Goal: Task Accomplishment & Management: Manage account settings

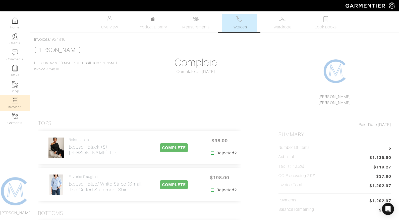
click at [16, 101] on img at bounding box center [15, 100] width 6 height 6
select select
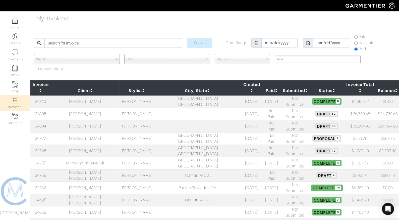
click at [42, 161] on link "24755" at bounding box center [40, 163] width 11 height 5
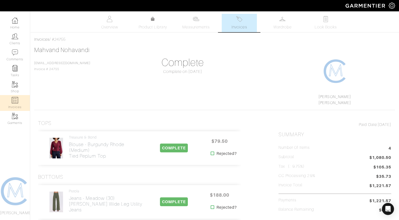
click at [12, 102] on img at bounding box center [15, 100] width 6 height 6
select select
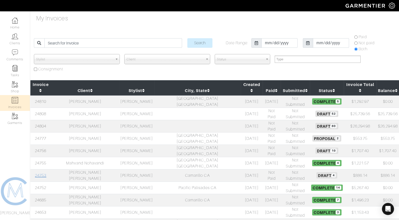
click at [46, 173] on link "24753" at bounding box center [40, 175] width 11 height 5
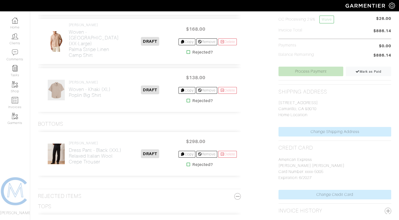
scroll to position [170, 0]
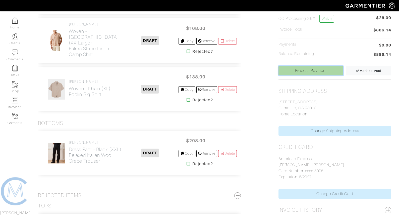
click at [314, 66] on link "Process Payment" at bounding box center [311, 71] width 65 height 10
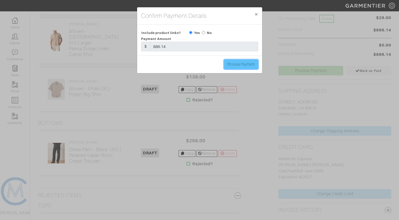
click at [230, 66] on input "Process Payment" at bounding box center [241, 65] width 34 height 10
type input "Process Payment"
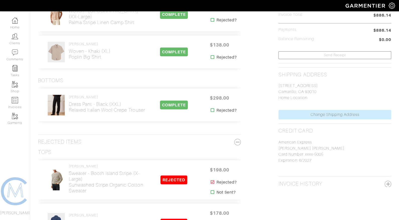
scroll to position [0, 0]
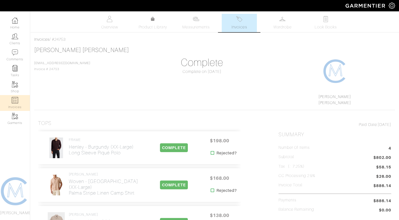
click at [11, 100] on link "Invoices" at bounding box center [15, 103] width 30 height 16
select select
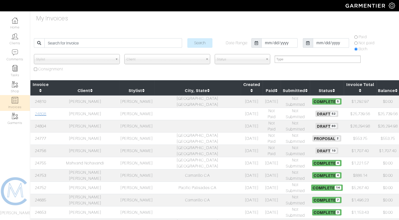
click at [42, 112] on link "24808" at bounding box center [40, 114] width 11 height 5
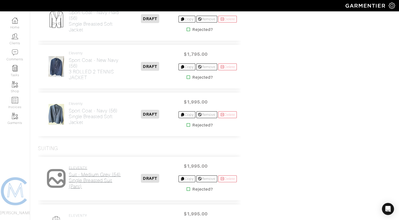
scroll to position [2144, 0]
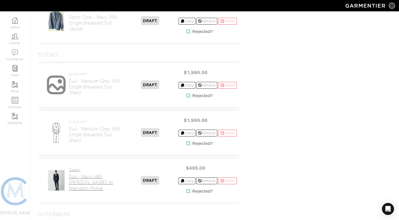
scroll to position [2239, 0]
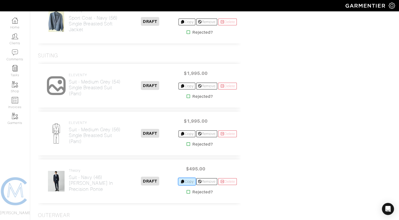
click at [188, 178] on link "Copy" at bounding box center [187, 181] width 17 height 7
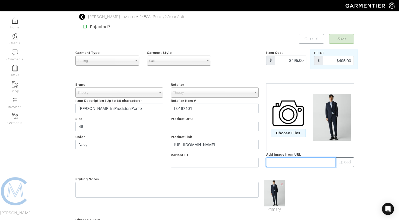
click at [278, 162] on input "text" at bounding box center [301, 162] width 70 height 10
paste input "[URL][DOMAIN_NAME]"
type input "[URL][DOMAIN_NAME]"
click at [283, 185] on span "×" at bounding box center [282, 183] width 4 height 7
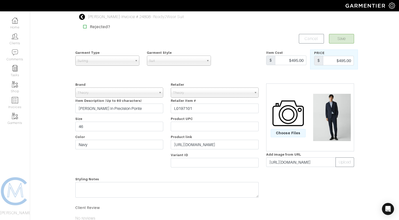
scroll to position [0, 0]
click at [345, 164] on button "Upload" at bounding box center [345, 162] width 19 height 10
click at [114, 120] on div "Brand - 032c 1017 ALYX 9SM 111SKIN 11 by Boris Bidjan Saberi 11 Honore 12 Store…" at bounding box center [120, 125] width 96 height 88
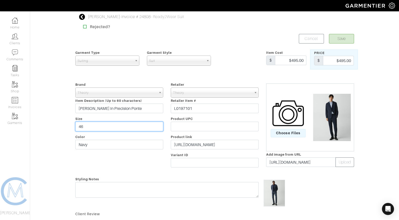
click at [115, 125] on input "46" at bounding box center [119, 127] width 88 height 10
type input "44"
click at [339, 35] on button "Save" at bounding box center [341, 39] width 25 height 10
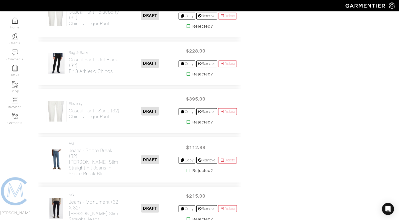
scroll to position [1701, 0]
click at [187, 169] on icon at bounding box center [189, 171] width 4 height 4
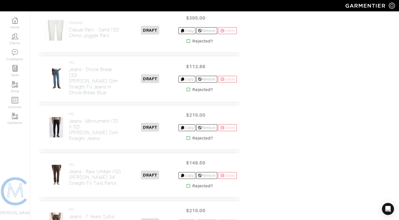
scroll to position [1788, 0]
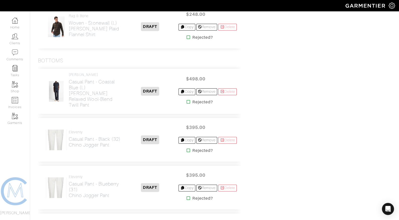
scroll to position [1531, 0]
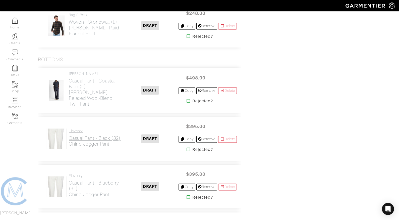
click at [76, 135] on h2 "Casual Pant - Black (32) Chino Jogger Pant" at bounding box center [95, 141] width 52 height 12
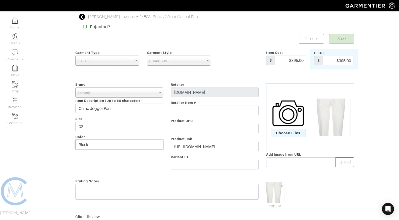
click at [112, 148] on input "Black" at bounding box center [119, 145] width 88 height 10
type input "Charcoal"
click at [293, 130] on span "Choose Files" at bounding box center [288, 133] width 35 height 8
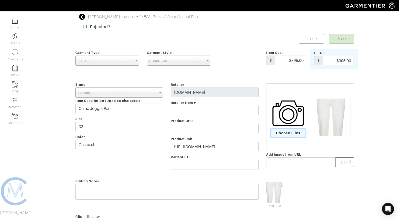
click at [0, 0] on input "Choose Files" at bounding box center [0, 0] width 0 height 0
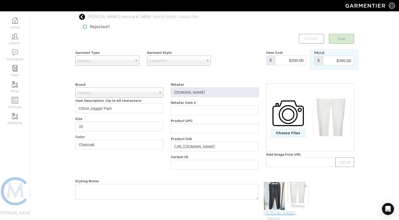
click at [278, 214] on link "Mark As Primary" at bounding box center [274, 216] width 21 height 12
click at [306, 185] on span "×" at bounding box center [306, 185] width 4 height 7
click at [346, 35] on button "Save" at bounding box center [341, 39] width 25 height 10
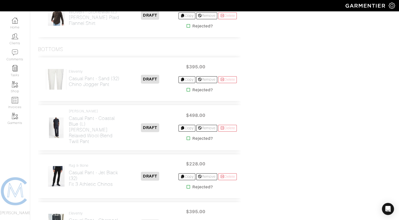
scroll to position [1541, 0]
click at [105, 76] on h2 "Casual Pant - Sand (32) Chino Jogger Pant" at bounding box center [94, 82] width 51 height 12
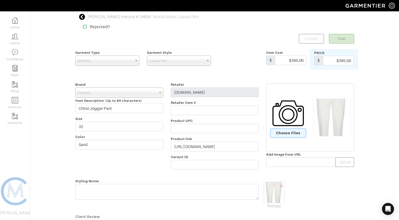
click at [283, 135] on span "Choose Files" at bounding box center [288, 133] width 35 height 8
click at [0, 0] on input "Choose Files" at bounding box center [0, 0] width 0 height 0
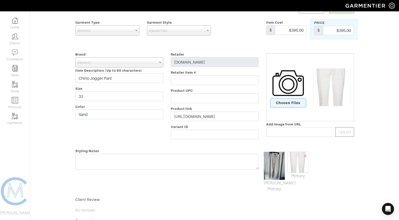
scroll to position [30, 0]
click at [269, 190] on link "Mark As Primary" at bounding box center [274, 186] width 21 height 12
click at [272, 189] on form "Save Cancel Garment Type Tops Bottoms Sport Coats Suiting Outerwear Shoes Swimw…" at bounding box center [214, 134] width 279 height 260
click at [306, 155] on span "×" at bounding box center [306, 155] width 4 height 7
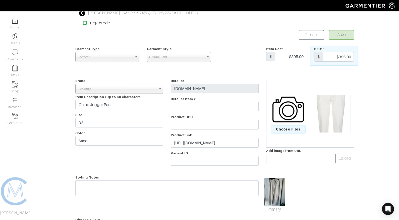
click at [342, 29] on div "Matt Dubeck - Invoice # 24808 - Ready2Wear Casual Pant Rejected? Save Cancel Ga…" at bounding box center [215, 150] width 287 height 280
click at [342, 36] on button "Save" at bounding box center [341, 35] width 25 height 10
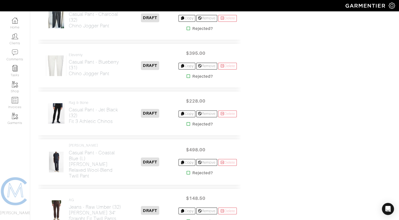
scroll to position [1637, 0]
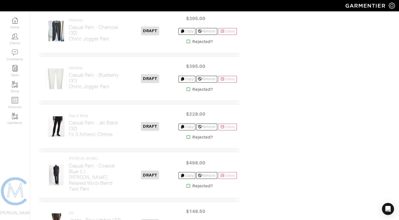
click at [91, 78] on div "Eleventy Casual Pant - Blueberry (31) Chino Jogger Pant DRAFT $395.00 Copy Remo…" at bounding box center [139, 79] width 203 height 44
click at [89, 72] on h2 "Casual Pant - Blueberry (31) Chino Jogger Pant" at bounding box center [95, 80] width 53 height 17
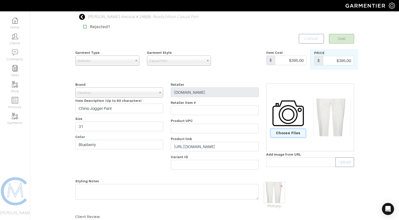
click at [281, 135] on span "Choose Files" at bounding box center [288, 133] width 35 height 8
click at [0, 0] on input "Choose Files" at bounding box center [0, 0] width 0 height 0
click at [277, 190] on link "Mark As Primary" at bounding box center [274, 194] width 21 height 12
click at [307, 185] on span "×" at bounding box center [306, 185] width 4 height 7
click at [296, 131] on span "Choose Files" at bounding box center [288, 133] width 35 height 8
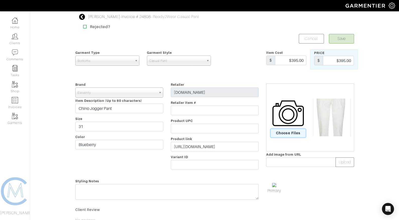
click at [0, 0] on input "Choose Files" at bounding box center [0, 0] width 0 height 0
click at [345, 33] on div "Matt Dubeck - Invoice # 24808 - Ready2Wear Casual Pant Rejected? Save Cancel Ga…" at bounding box center [215, 147] width 287 height 266
click at [345, 36] on button "Save" at bounding box center [341, 39] width 25 height 10
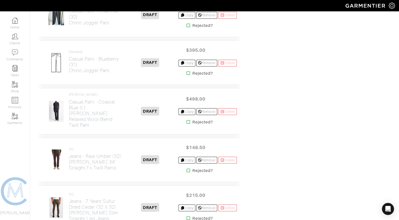
scroll to position [1664, 0]
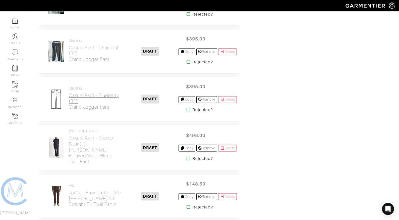
click at [91, 92] on h2 "Casual Pant - Blueberry (31) Chino Jogger Pant" at bounding box center [95, 100] width 53 height 17
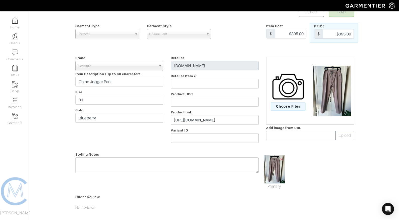
scroll to position [27, 0]
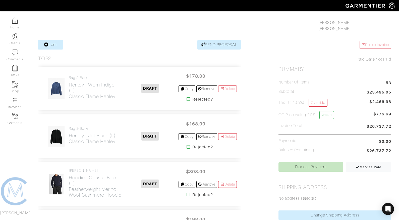
scroll to position [136, 0]
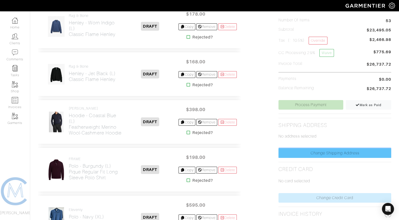
click at [304, 151] on link "Change Shipping Address" at bounding box center [335, 153] width 113 height 10
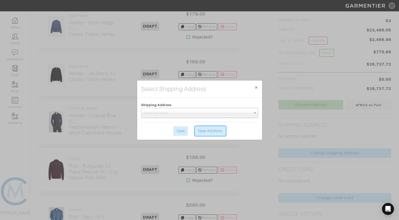
click at [208, 130] on link "New Address" at bounding box center [210, 131] width 31 height 10
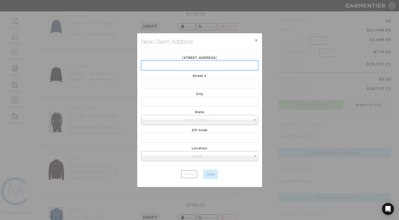
click at [178, 66] on input "text" at bounding box center [199, 66] width 117 height 10
type input "1"
paste input "[STREET_ADDRESS]"
type input "[STREET_ADDRESS]"
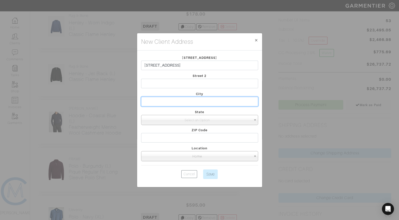
click at [179, 100] on input "text" at bounding box center [199, 102] width 117 height 10
type input "[GEOGRAPHIC_DATA]"
click at [194, 119] on span "Select an Option" at bounding box center [198, 120] width 108 height 10
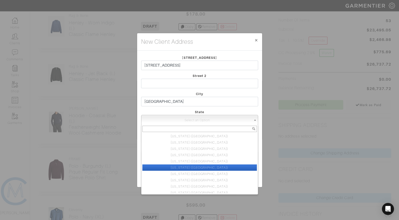
click at [198, 166] on li "California (CA)" at bounding box center [200, 167] width 115 height 6
select select "6"
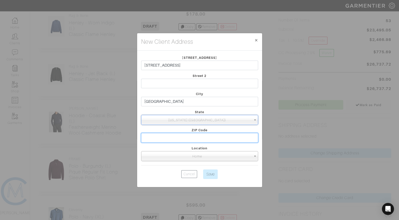
click at [180, 137] on input "text" at bounding box center [199, 138] width 117 height 10
type input "91030"
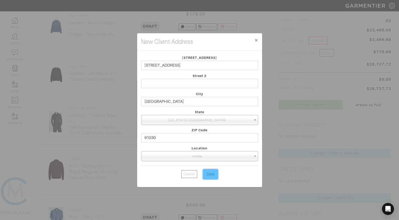
click at [205, 172] on input "Save" at bounding box center [210, 174] width 15 height 10
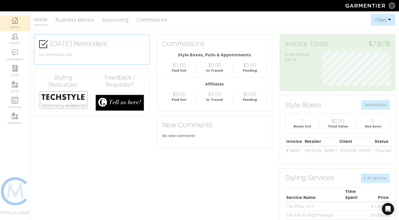
scroll to position [33, 75]
click at [17, 106] on link "Invoices" at bounding box center [15, 103] width 30 height 16
select select
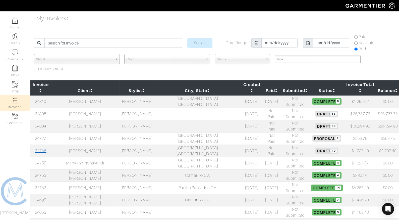
click at [43, 149] on link "24756" at bounding box center [40, 151] width 11 height 5
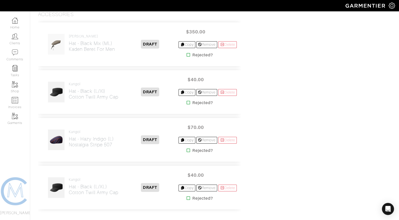
scroll to position [453, 0]
click at [102, 96] on h2 "Hat - Black (L/xl) Cotton Twill Army Cap" at bounding box center [94, 95] width 50 height 12
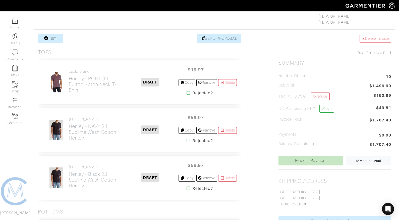
scroll to position [0, 0]
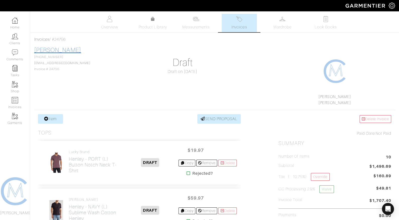
click at [74, 50] on link "[PERSON_NAME]" at bounding box center [57, 50] width 47 height 7
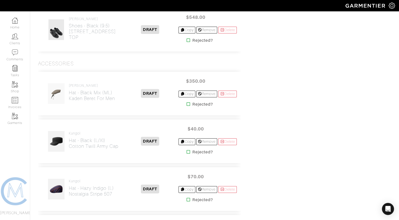
scroll to position [434, 0]
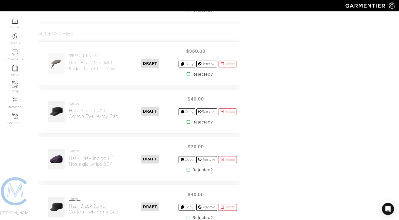
click at [88, 207] on h2 "Hat - Black (L/XL) Cotton Twill Army Cap" at bounding box center [94, 209] width 50 height 12
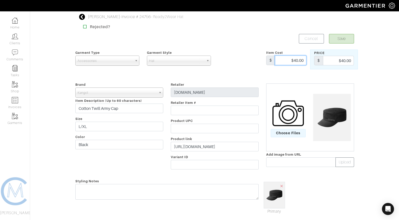
click at [296, 60] on input "$40.00" at bounding box center [290, 61] width 31 height 10
type input "$48.00"
click at [338, 41] on button "Save" at bounding box center [341, 39] width 25 height 10
click at [219, 151] on div "Retailer [DOMAIN_NAME] Retailer Item # Product UPC Product link [URL][DOMAIN_NA…" at bounding box center [215, 126] width 96 height 90
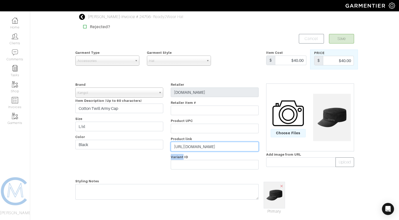
click at [218, 146] on input "https://kangol.com/products/cotton-twill-army-cap?variant=43370721345718" at bounding box center [215, 147] width 88 height 10
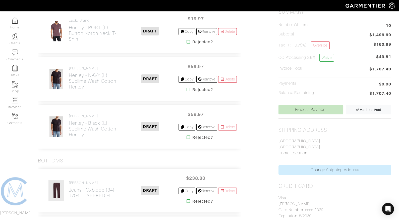
scroll to position [164, 0]
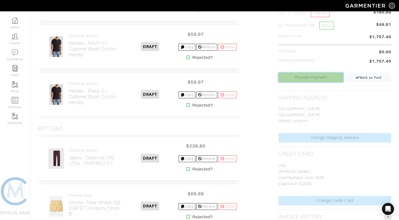
click at [322, 73] on link "Process Payment" at bounding box center [311, 78] width 65 height 10
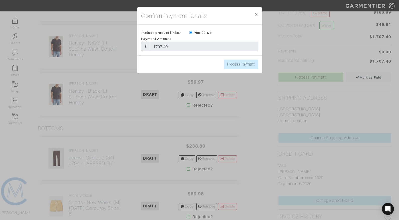
click at [240, 136] on div "Confirm Payment Details × Close Include product links? Yes No Payment Amount $ …" at bounding box center [199, 110] width 399 height 220
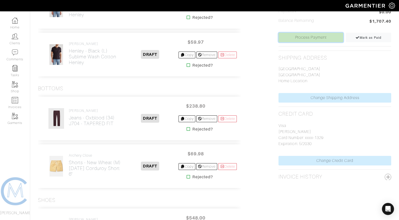
scroll to position [210, 0]
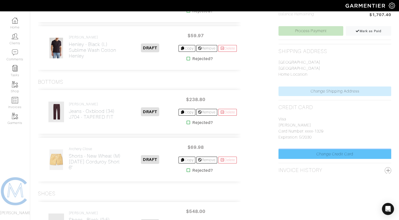
click at [297, 153] on link "Change Credit Card" at bounding box center [335, 154] width 113 height 10
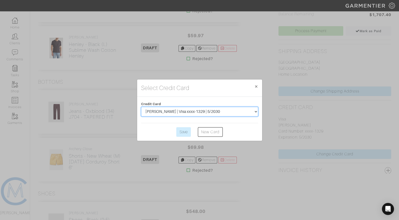
click at [206, 112] on select "William Haupricht | Visa xxxx-1329 | 5/2030" at bounding box center [199, 112] width 117 height 10
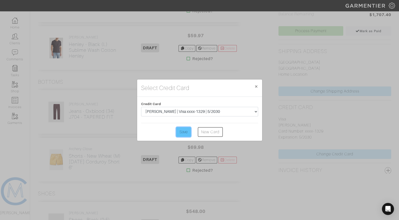
click at [187, 130] on input "Save" at bounding box center [183, 132] width 15 height 10
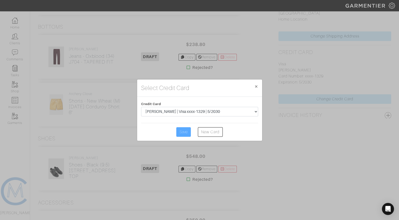
scroll to position [266, 0]
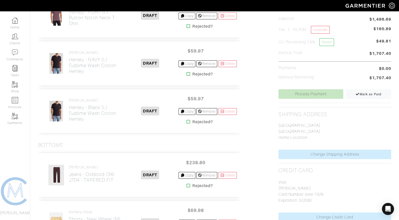
scroll to position [45, 0]
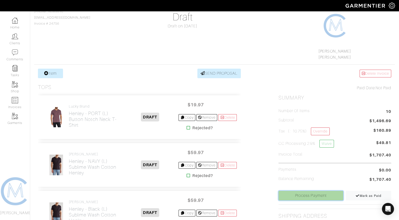
click at [301, 193] on link "Process Payment" at bounding box center [311, 196] width 65 height 10
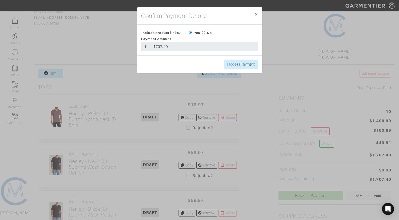
click at [248, 70] on div "Process Payment" at bounding box center [199, 64] width 125 height 18
click at [246, 67] on input "Process Payment" at bounding box center [241, 65] width 34 height 10
type input "Process Payment"
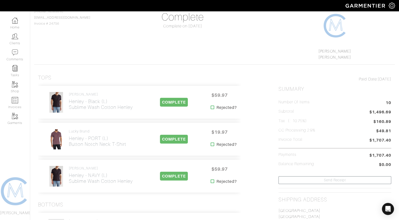
scroll to position [0, 0]
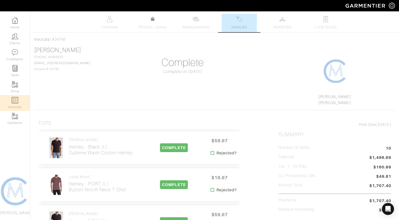
click at [15, 106] on link "Invoices" at bounding box center [15, 103] width 30 height 16
select select
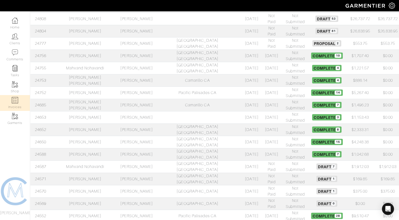
scroll to position [163, 0]
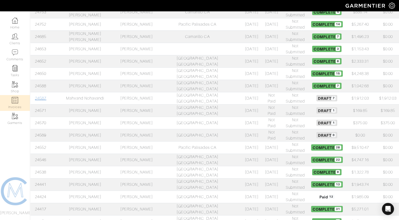
click at [42, 96] on link "24587" at bounding box center [40, 98] width 11 height 5
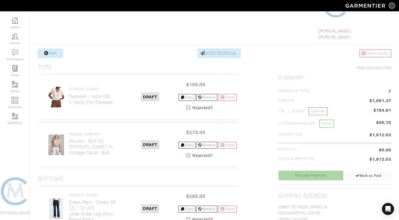
scroll to position [66, 0]
click at [308, 172] on link "Process Payment" at bounding box center [311, 175] width 65 height 10
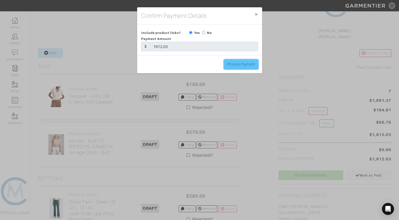
click at [237, 64] on input "Process Payment" at bounding box center [241, 65] width 34 height 10
type input "Process Payment"
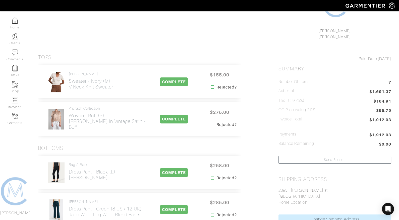
scroll to position [0, 0]
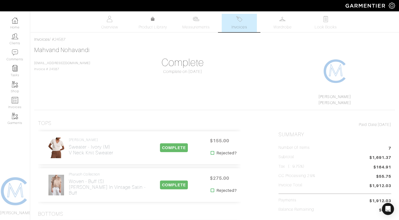
click at [244, 29] on span "Invoices" at bounding box center [239, 27] width 15 height 6
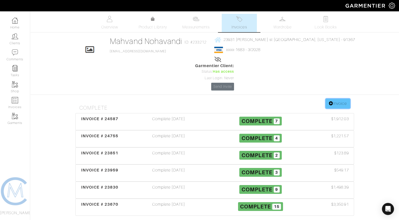
click at [339, 99] on link "Invoice" at bounding box center [338, 104] width 24 height 10
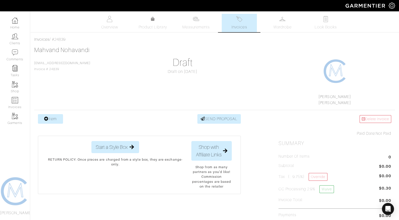
click at [248, 21] on link "Invoices" at bounding box center [239, 23] width 35 height 18
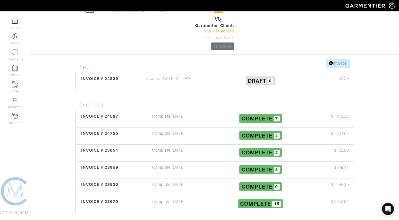
scroll to position [40, 0]
click at [182, 76] on div "Created 10/10/25 04:49PM" at bounding box center [169, 82] width 92 height 12
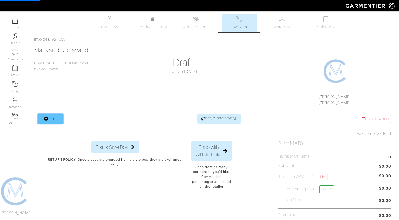
click at [44, 118] on icon at bounding box center [46, 119] width 4 height 4
click at [64, 120] on div "Item SEND PROPOSAL" at bounding box center [139, 119] width 203 height 10
click at [62, 120] on link "Item" at bounding box center [50, 119] width 25 height 10
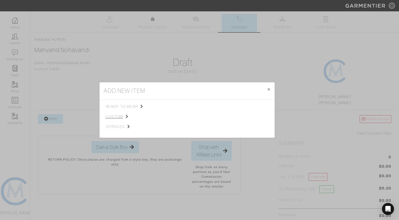
click at [122, 119] on span "custom" at bounding box center [131, 117] width 51 height 6
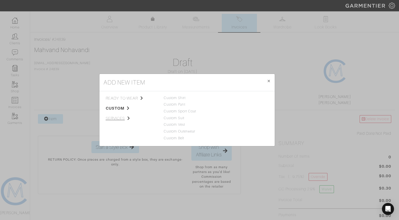
click at [116, 118] on span "services" at bounding box center [131, 118] width 51 height 6
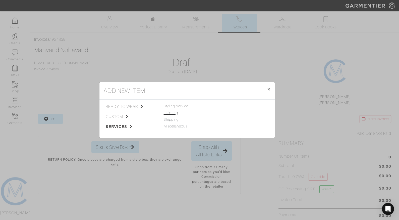
click at [175, 112] on link "Tailoring" at bounding box center [171, 113] width 14 height 4
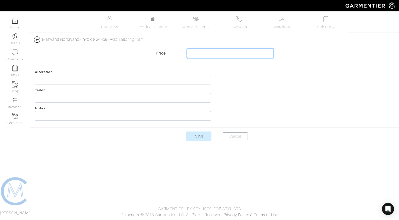
click at [207, 52] on input "text" at bounding box center [230, 54] width 87 height 10
type input "50"
click at [110, 74] on div "Alteration Tailor Notes" at bounding box center [123, 96] width 184 height 54
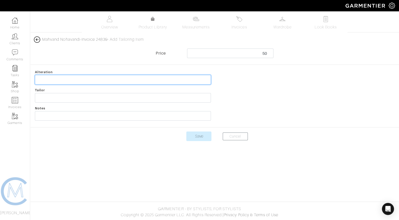
click at [110, 77] on input "text" at bounding box center [123, 80] width 176 height 10
click at [38, 79] on input "Hem pants (blind stich)" at bounding box center [123, 80] width 176 height 10
type input "2- Hem pants (blind stich)"
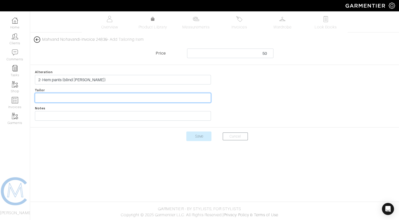
click at [43, 101] on input "text" at bounding box center [123, 98] width 176 height 10
type input "Gary"
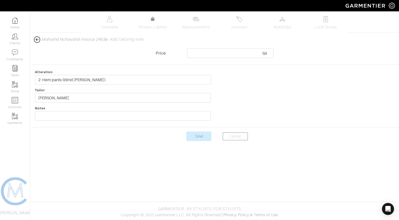
click at [130, 129] on form "Price 50 Alteration 2- Hem pants (blind stich) Tailor Gary Notes Save Cancel" at bounding box center [214, 98] width 369 height 99
click at [194, 136] on input "Save" at bounding box center [199, 136] width 25 height 10
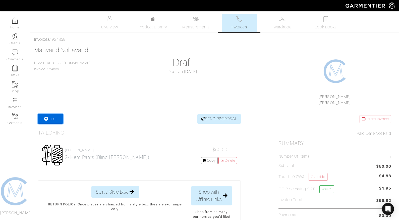
click at [54, 118] on link "Item" at bounding box center [50, 119] width 25 height 10
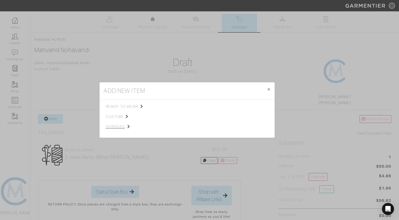
click at [111, 128] on span "services" at bounding box center [131, 127] width 51 height 6
click at [168, 113] on link "Tailoring" at bounding box center [171, 113] width 14 height 4
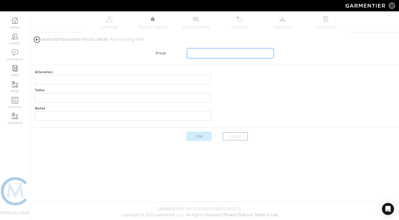
click at [218, 53] on input "text" at bounding box center [230, 54] width 87 height 10
type input "35"
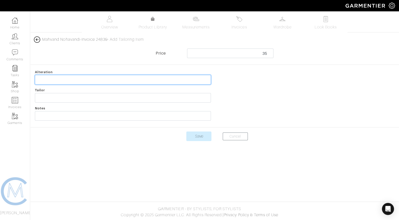
click at [174, 81] on input "text" at bounding box center [123, 80] width 176 height 10
type input "Hem pants & add hook & eye to skirt"
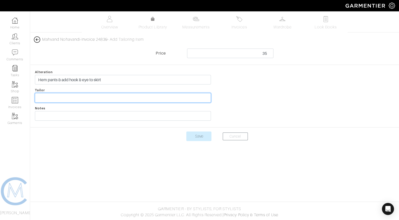
click at [103, 97] on input "text" at bounding box center [123, 98] width 176 height 10
type input "[PERSON_NAME]"
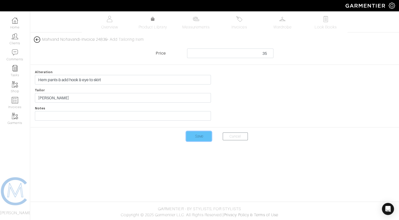
click at [208, 135] on input "Save" at bounding box center [199, 136] width 25 height 10
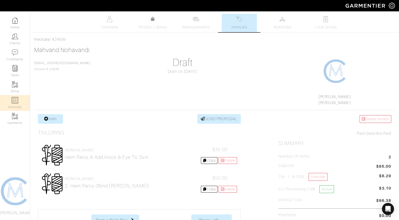
click at [20, 101] on link "Invoices" at bounding box center [15, 103] width 30 height 16
select select
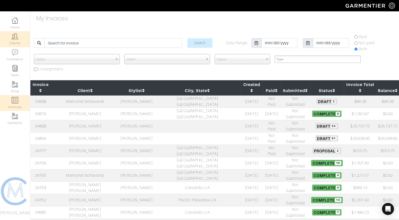
click at [15, 44] on link "Clients" at bounding box center [15, 39] width 30 height 16
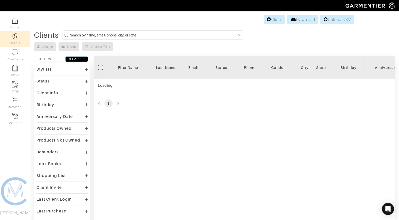
click at [185, 34] on input at bounding box center [153, 35] width 167 height 6
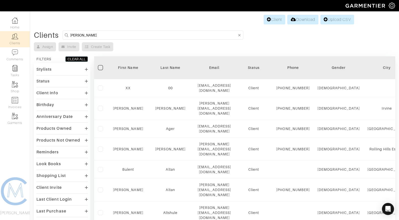
type input "kevin"
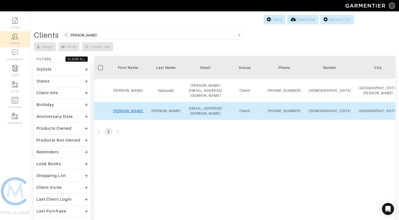
click at [130, 113] on link "Kevin" at bounding box center [128, 111] width 30 height 4
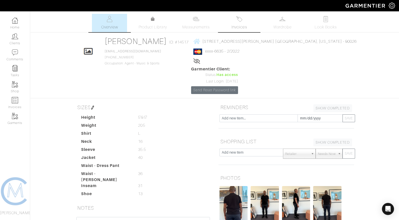
click at [237, 24] on link "Invoices" at bounding box center [239, 23] width 35 height 18
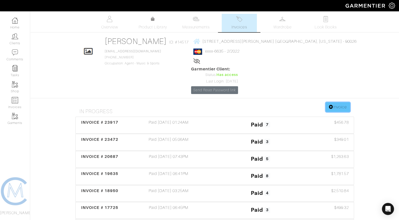
click at [334, 102] on link "Invoice" at bounding box center [338, 107] width 24 height 10
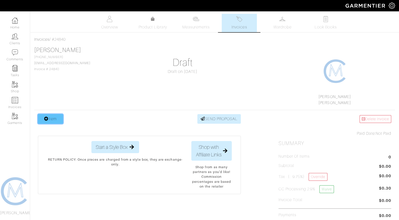
click at [57, 120] on link "Item" at bounding box center [50, 119] width 25 height 10
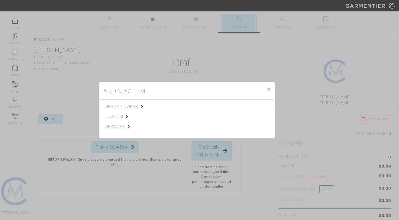
click at [110, 125] on span "services" at bounding box center [131, 127] width 51 height 6
click at [163, 113] on div "Tops Bottoms Sport Coats Suiting Outerwear Shoes Swimwear Accessories Other Cus…" at bounding box center [187, 119] width 54 height 30
click at [168, 113] on link "Tailoring" at bounding box center [171, 113] width 14 height 4
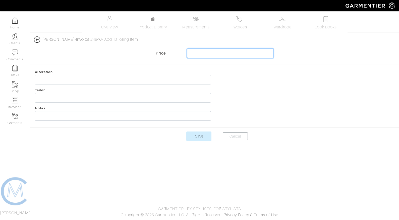
click at [207, 55] on input "text" at bounding box center [230, 54] width 87 height 10
type input "50"
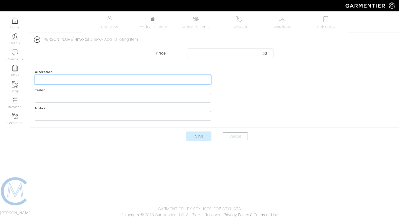
click at [185, 80] on input "text" at bounding box center [123, 80] width 176 height 10
type input "t"
type input "Taper pants & change zipper"
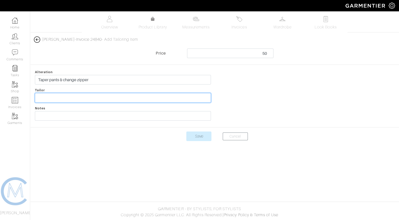
click at [194, 95] on input "text" at bounding box center [123, 98] width 176 height 10
type input "[PERSON_NAME]"
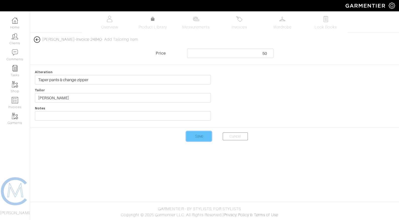
click at [202, 137] on input "Save" at bounding box center [199, 136] width 25 height 10
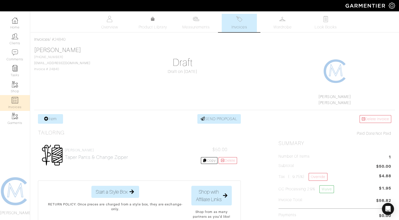
click at [18, 101] on img at bounding box center [15, 100] width 6 height 6
select select
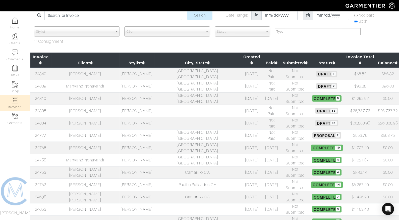
scroll to position [28, 0]
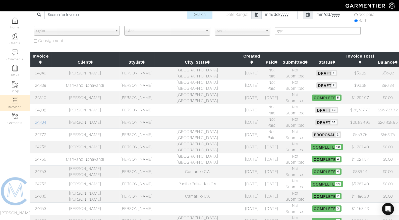
click at [46, 120] on link "24804" at bounding box center [40, 122] width 11 height 5
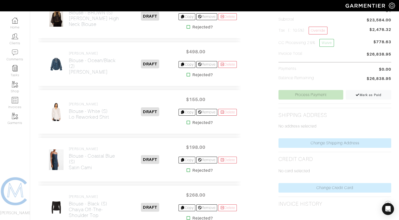
scroll to position [146, 0]
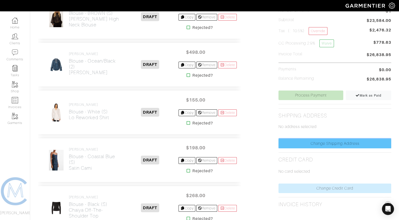
click at [311, 140] on link "Change Shipping Address" at bounding box center [335, 144] width 113 height 10
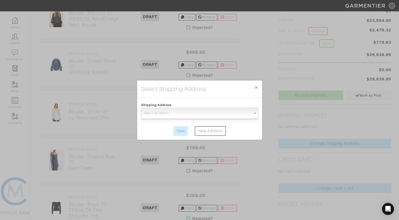
click at [201, 111] on span "Select an Option" at bounding box center [198, 113] width 108 height 10
click at [256, 88] on span "×" at bounding box center [257, 87] width 4 height 7
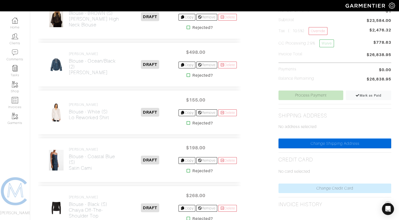
scroll to position [0, 0]
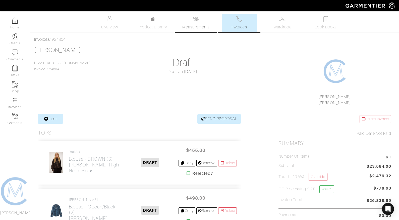
click at [194, 23] on link "Measurements" at bounding box center [195, 23] width 35 height 18
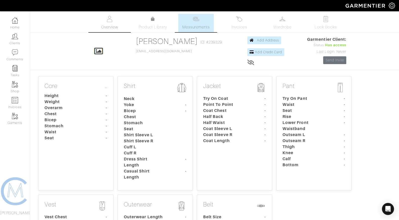
click at [115, 26] on span "Overview" at bounding box center [109, 27] width 17 height 6
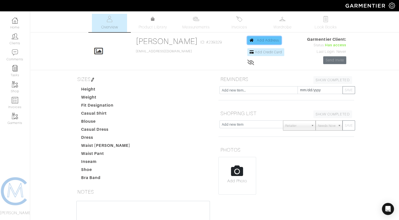
click at [257, 41] on span "Add Address" at bounding box center [268, 40] width 22 height 4
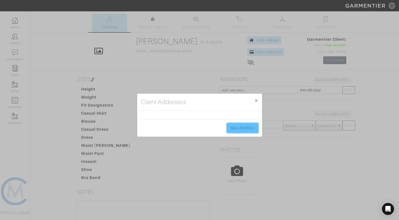
click at [231, 130] on link "New Address" at bounding box center [242, 128] width 31 height 10
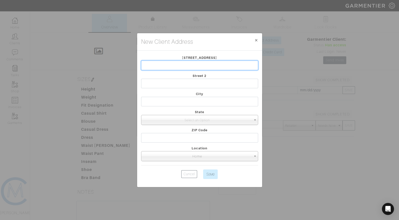
click at [183, 66] on input "text" at bounding box center [199, 66] width 117 height 10
click at [163, 64] on input "1002 Palm Ave" at bounding box center [199, 66] width 117 height 10
type input "1002 Palm Ave"
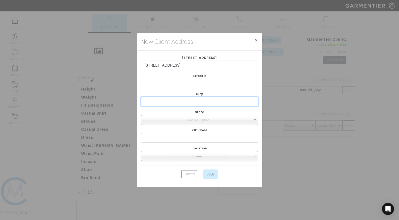
click at [171, 99] on input "text" at bounding box center [199, 102] width 117 height 10
click at [143, 101] on input "Pasadena" at bounding box center [199, 102] width 117 height 10
type input "South Pasadena"
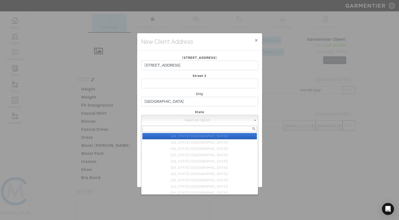
click at [166, 121] on span "Select an Option" at bounding box center [198, 120] width 108 height 10
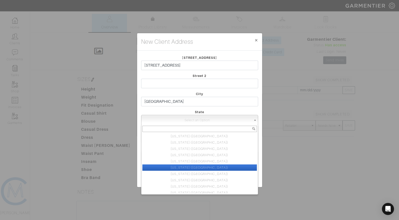
click at [173, 166] on li "California (CA)" at bounding box center [200, 167] width 115 height 6
select select "6"
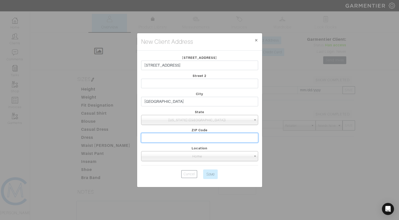
click at [176, 138] on input "text" at bounding box center [199, 138] width 117 height 10
type input "92030"
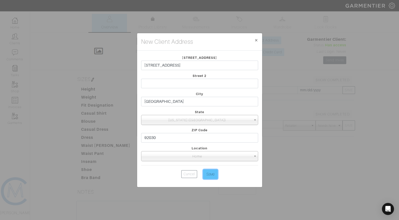
click at [207, 177] on input "Save" at bounding box center [210, 174] width 15 height 10
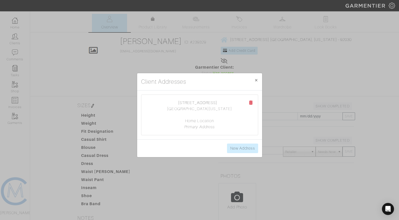
click at [289, 59] on div "Client Addresses × Close 1002 Palm Ave South Pasadena, California 92030 Home Lo…" at bounding box center [199, 110] width 399 height 220
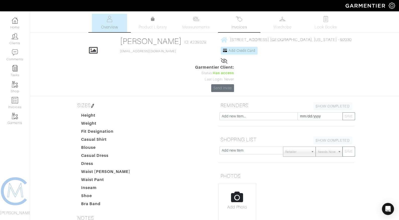
click at [241, 19] on img at bounding box center [239, 19] width 6 height 6
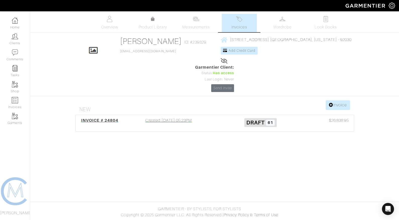
click at [176, 117] on div "Created 10/07/25 05:23PM" at bounding box center [169, 123] width 92 height 12
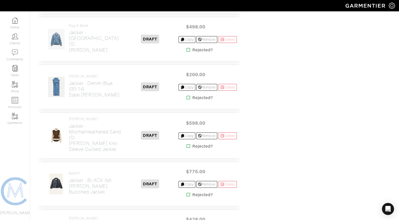
scroll to position [2350, 0]
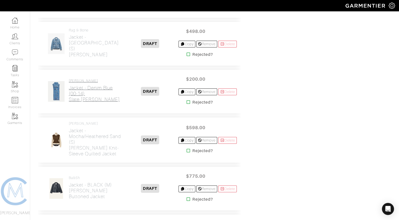
click at [86, 79] on link "Veronica Beard Jacket - Denim Blue (00-14) Slate Denim Dickey" at bounding box center [95, 91] width 53 height 24
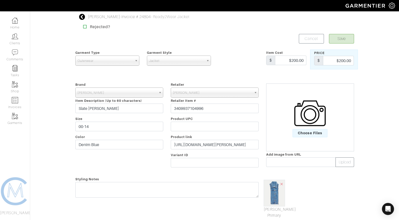
click at [105, 65] on span "Outerwear" at bounding box center [105, 61] width 55 height 10
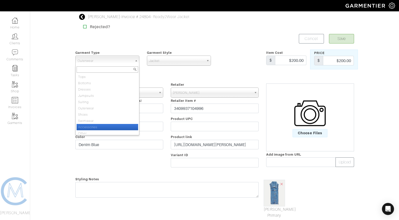
click at [98, 124] on li "Accessories" at bounding box center [108, 127] width 62 height 6
select select "7"
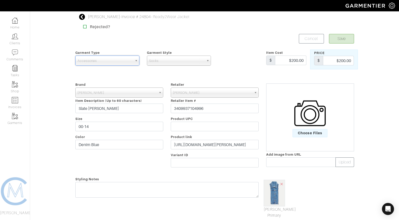
click at [187, 61] on span "Socks" at bounding box center [176, 61] width 55 height 10
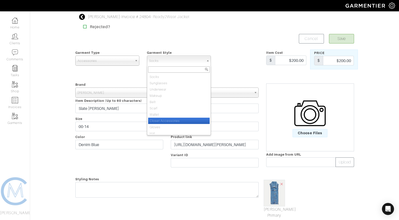
click at [179, 120] on li "Closet Accessories" at bounding box center [179, 121] width 62 height 6
select select "37"
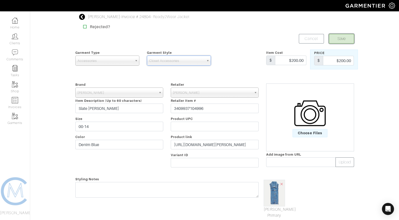
click at [340, 41] on button "Save" at bounding box center [341, 39] width 25 height 10
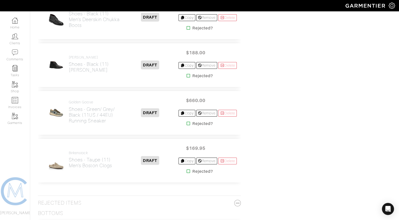
scroll to position [2466, 0]
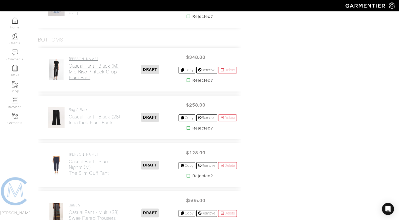
scroll to position [1159, 0]
click at [111, 72] on h2 "Casual Pant - Black (M) Mid-Rise Pintuck Crop Flare Pant" at bounding box center [95, 72] width 53 height 17
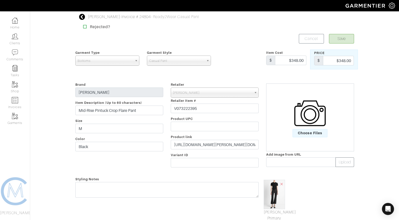
click at [82, 17] on icon at bounding box center [82, 17] width 6 height 6
click at [100, 149] on input "Black" at bounding box center [119, 147] width 88 height 10
click at [99, 149] on input "Black" at bounding box center [119, 147] width 88 height 10
type input "Olive"
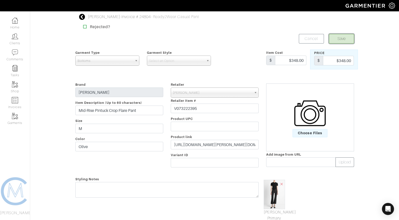
click at [342, 41] on button "Save" at bounding box center [341, 39] width 25 height 10
click at [208, 57] on b at bounding box center [208, 61] width 5 height 10
click at [200, 64] on span "Select an Option" at bounding box center [176, 61] width 55 height 10
click at [193, 61] on span "Select an Option" at bounding box center [176, 61] width 55 height 10
click at [228, 50] on div at bounding box center [239, 60] width 48 height 20
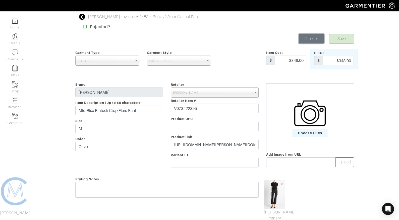
click at [307, 40] on link "Cancel" at bounding box center [311, 39] width 25 height 10
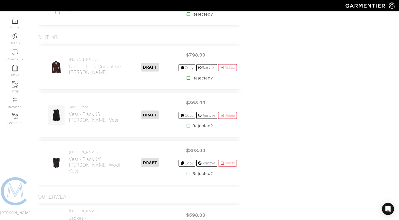
scroll to position [2112, 0]
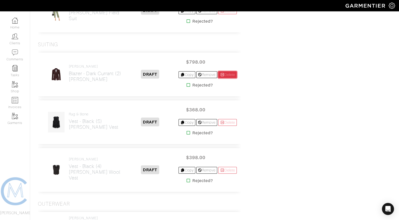
click at [228, 71] on link "Delete" at bounding box center [227, 74] width 19 height 7
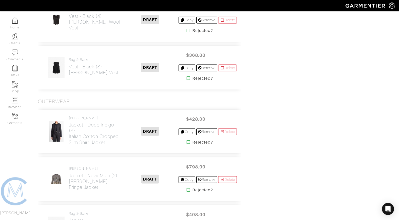
scroll to position [2167, 0]
click at [109, 166] on link "[PERSON_NAME] Jacket - Navy Multi (2) [PERSON_NAME] Fringe Jacket" at bounding box center [95, 178] width 53 height 24
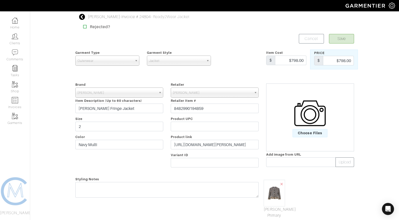
click at [124, 62] on span "Outerwear" at bounding box center [105, 61] width 55 height 10
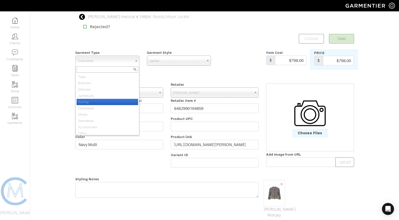
click at [111, 101] on li "Suiting" at bounding box center [108, 102] width 62 height 6
select select "4"
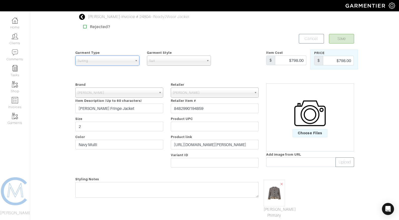
click at [158, 60] on span "Suit" at bounding box center [176, 61] width 55 height 10
click at [158, 88] on li "Blazer" at bounding box center [179, 89] width 62 height 6
select select "31"
click at [338, 44] on form "Save Cancel Garment Type Tops Bottoms Dresses Jumpsuits Suiting Outerwear Shoes…" at bounding box center [214, 165] width 279 height 262
click at [337, 37] on button "Save" at bounding box center [341, 39] width 25 height 10
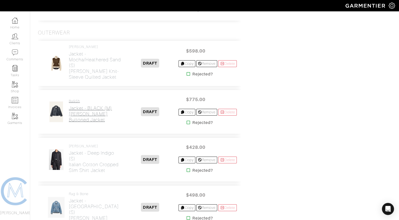
scroll to position [2289, 0]
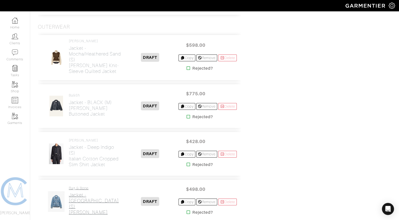
click at [91, 192] on h2 "Jacket - Ithaca (S) Amy Denim Jacket" at bounding box center [95, 203] width 53 height 23
click at [94, 145] on h2 "Jacket - Deep Indigo (S) Italian Cotton Cropped Slim Shirt Jacket" at bounding box center [95, 155] width 53 height 23
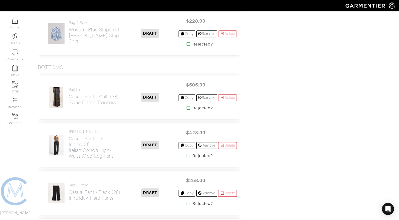
scroll to position [1130, 0]
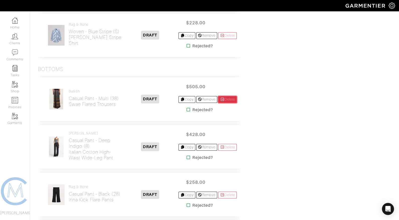
click at [230, 96] on link "Delete" at bounding box center [227, 99] width 19 height 7
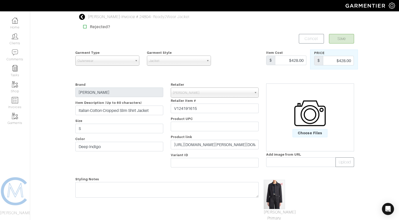
click at [116, 58] on span "Outerwear" at bounding box center [105, 61] width 55 height 10
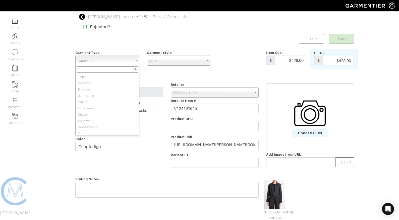
click at [206, 28] on div "Rejected?" at bounding box center [214, 27] width 279 height 6
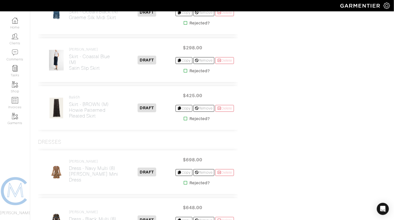
scroll to position [1698, 0]
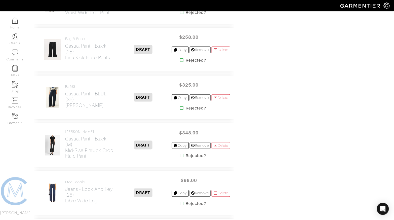
scroll to position [1323, 4]
